Goal: Task Accomplishment & Management: Complete application form

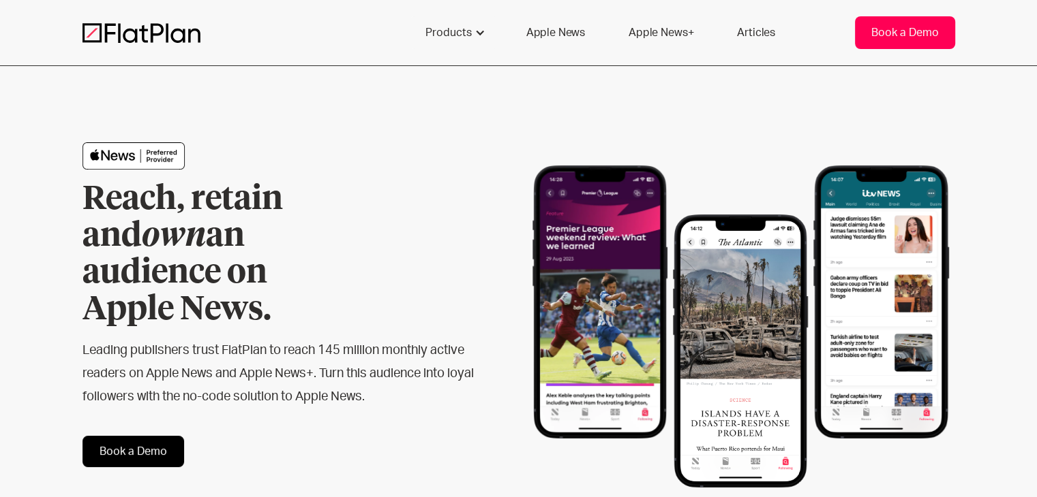
click at [871, 26] on div "Book a Demo" at bounding box center [904, 33] width 67 height 16
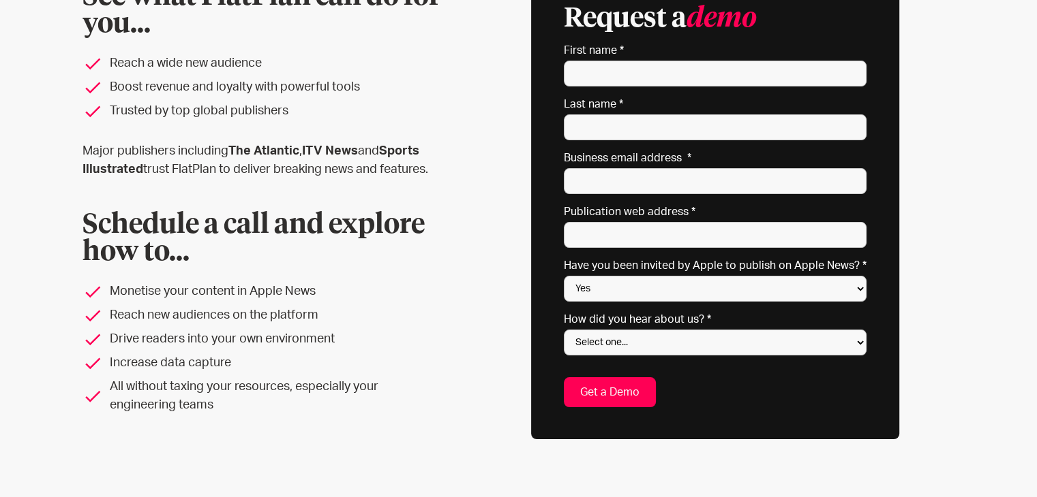
scroll to position [136, 0]
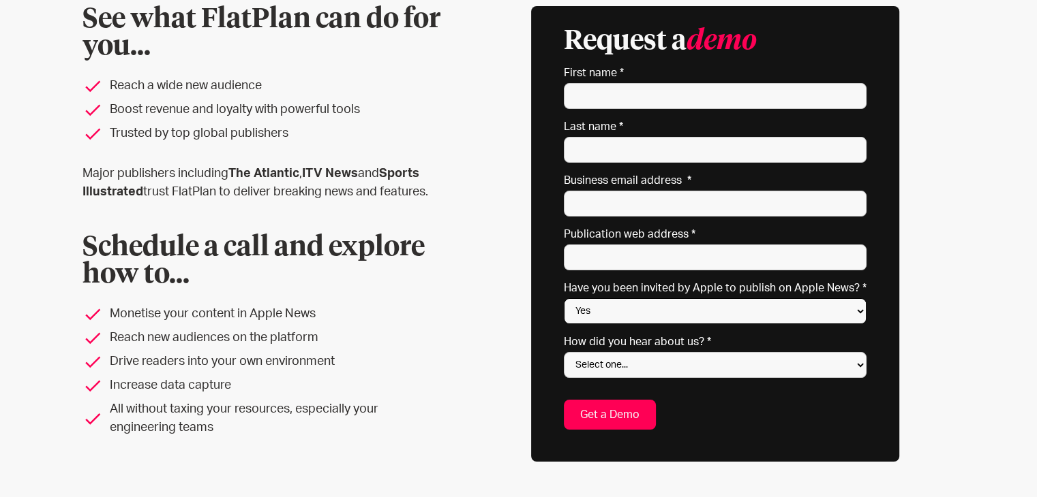
drag, startPoint x: 600, startPoint y: 300, endPoint x: 602, endPoint y: 318, distance: 17.8
click at [600, 300] on select "Yes No Not sure" at bounding box center [715, 311] width 303 height 26
select select "No"
click at [567, 298] on select "Yes No Not sure" at bounding box center [715, 311] width 303 height 26
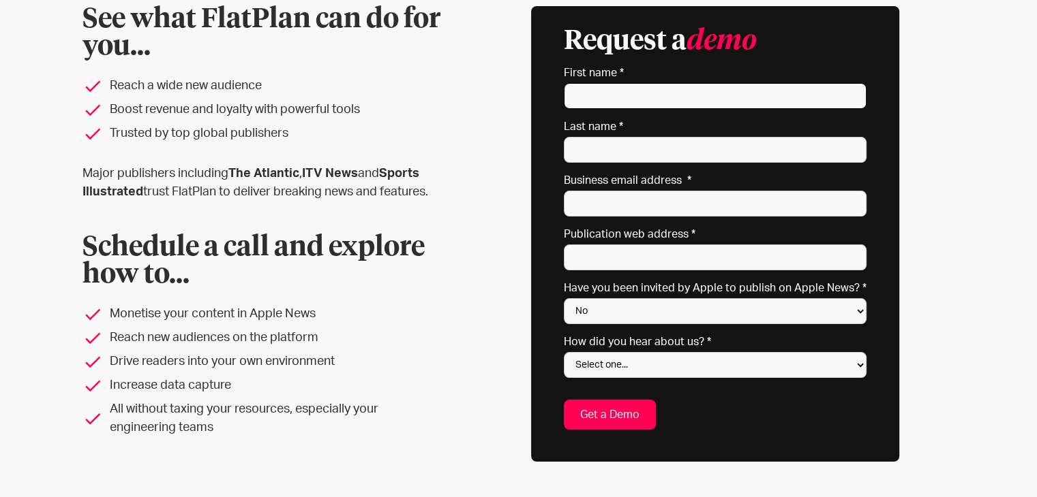
click at [614, 97] on input "First name *" at bounding box center [715, 96] width 303 height 26
type input "Mollie"
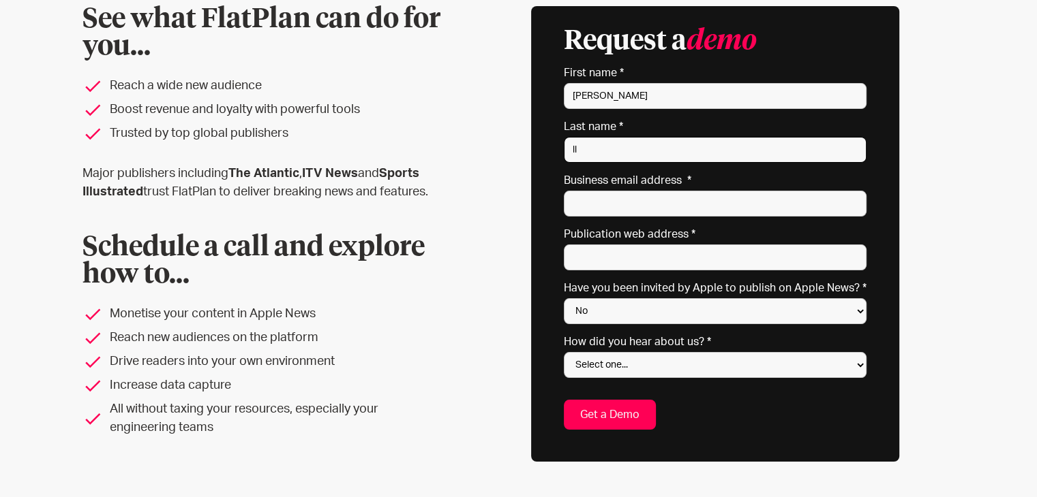
type input "l"
type input "Lloyd"
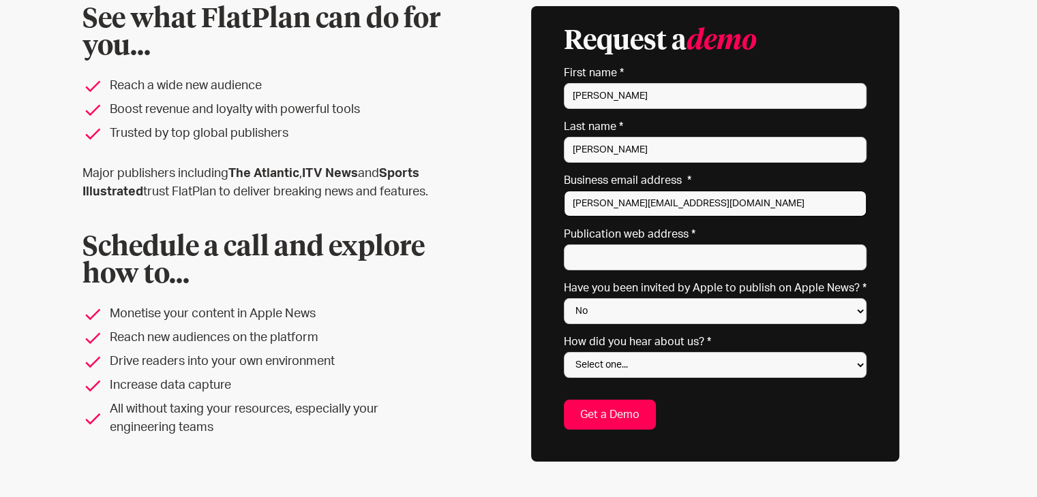
type input "mollie@wddty.co.uk"
click at [691, 252] on input "Publication web address *" at bounding box center [715, 258] width 303 height 26
paste input "https://www.wddty.com/"
type input "https://www.wddty.com/"
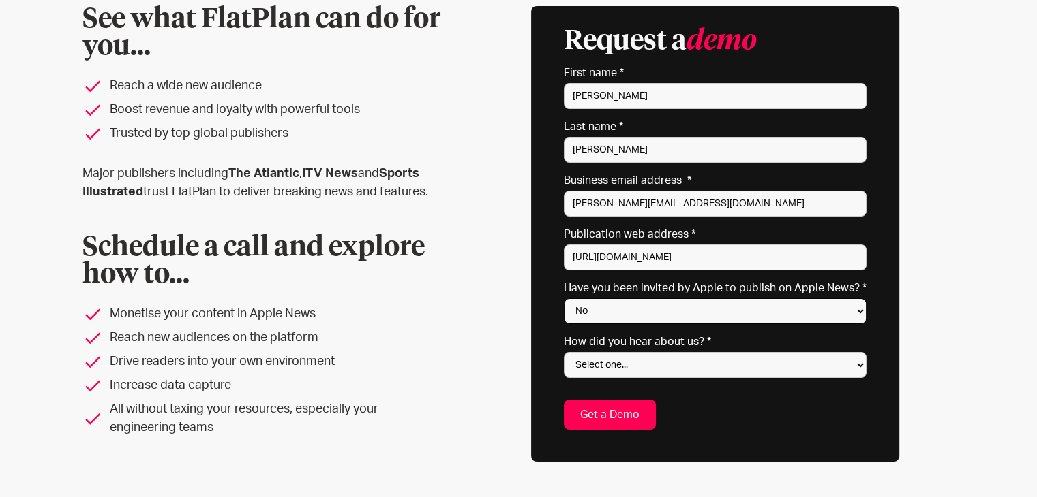
click at [617, 313] on select "Yes No Not sure" at bounding box center [715, 311] width 303 height 26
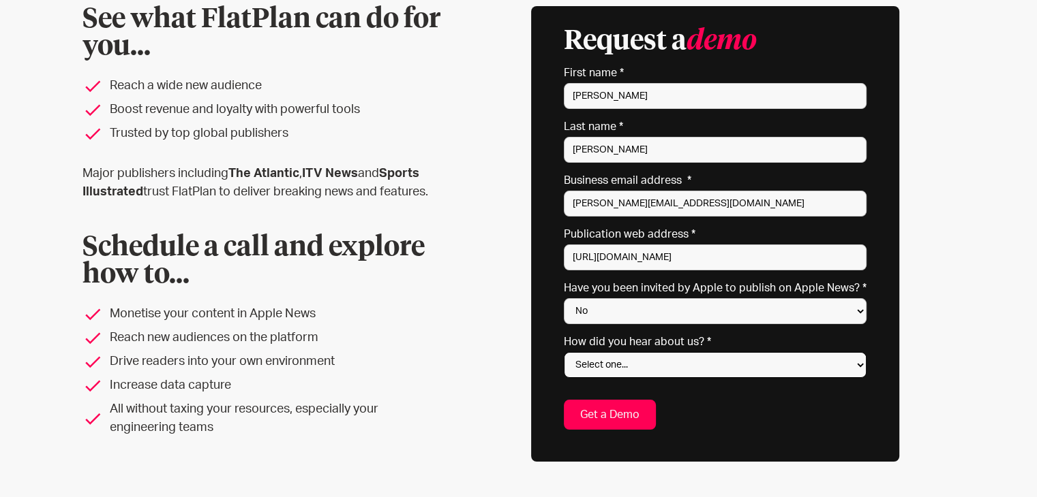
click at [639, 363] on select "Select one... Search engine (Google, DuckDuckGo etc) Apple website Google Ad Li…" at bounding box center [715, 365] width 303 height 26
select select "Referred by a peer"
click at [567, 352] on select "Select one... Search engine (Google, DuckDuckGo etc) Apple website Google Ad Li…" at bounding box center [715, 365] width 303 height 26
click at [626, 413] on input "Get a Demo" at bounding box center [610, 415] width 92 height 30
type input "Please wait..."
